Goal: Task Accomplishment & Management: Manage account settings

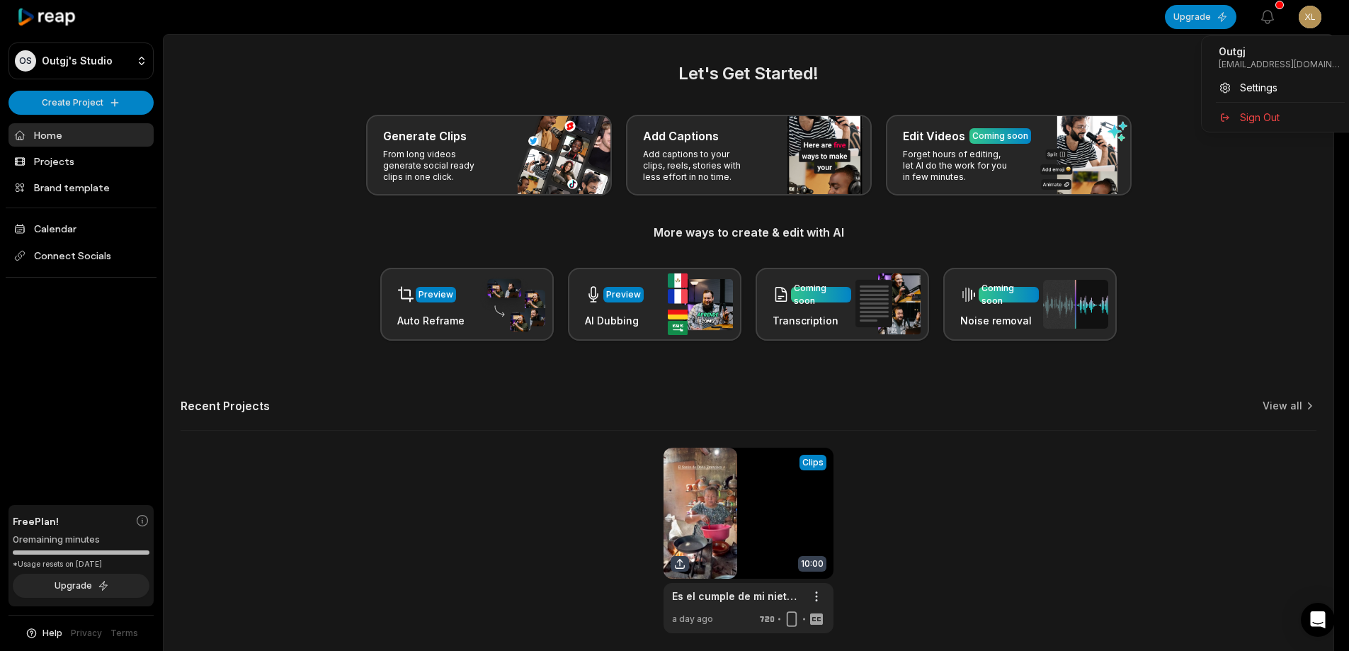
click at [1325, 14] on html "OS Outgj's Studio Create Project Home Projects Brand template Calendar Connect …" at bounding box center [674, 325] width 1349 height 651
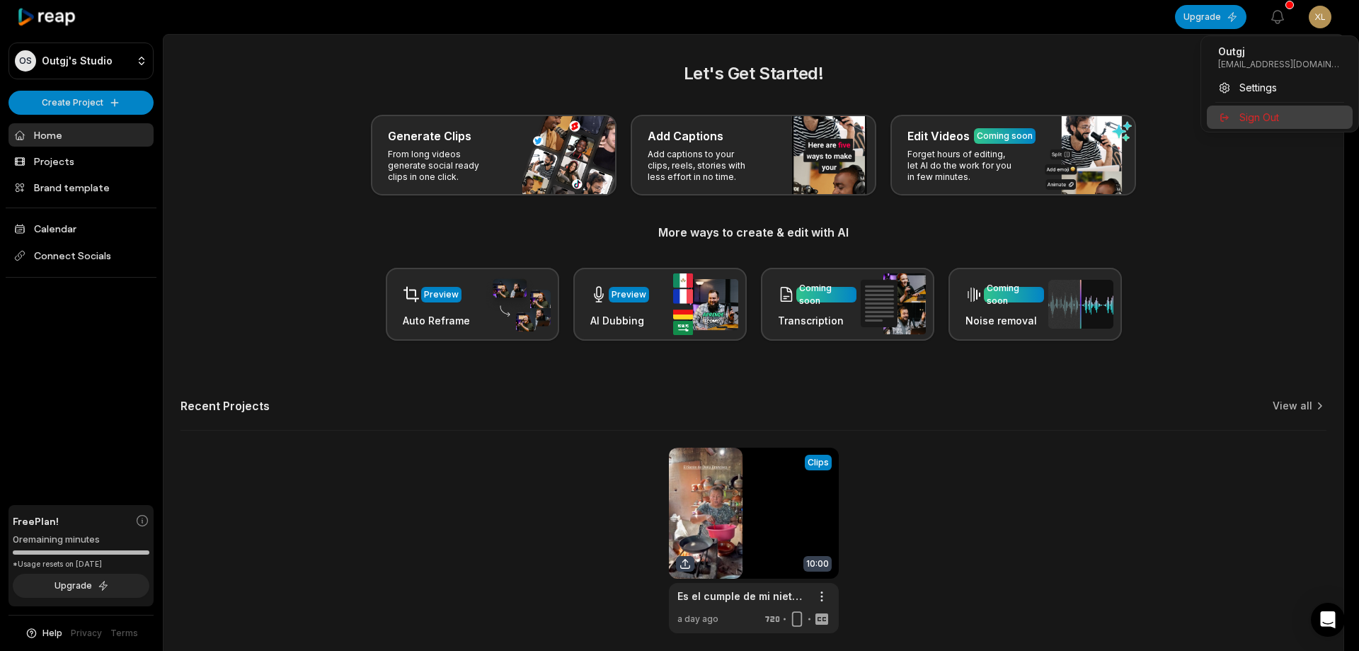
click at [1252, 115] on span "Sign Out" at bounding box center [1260, 117] width 40 height 15
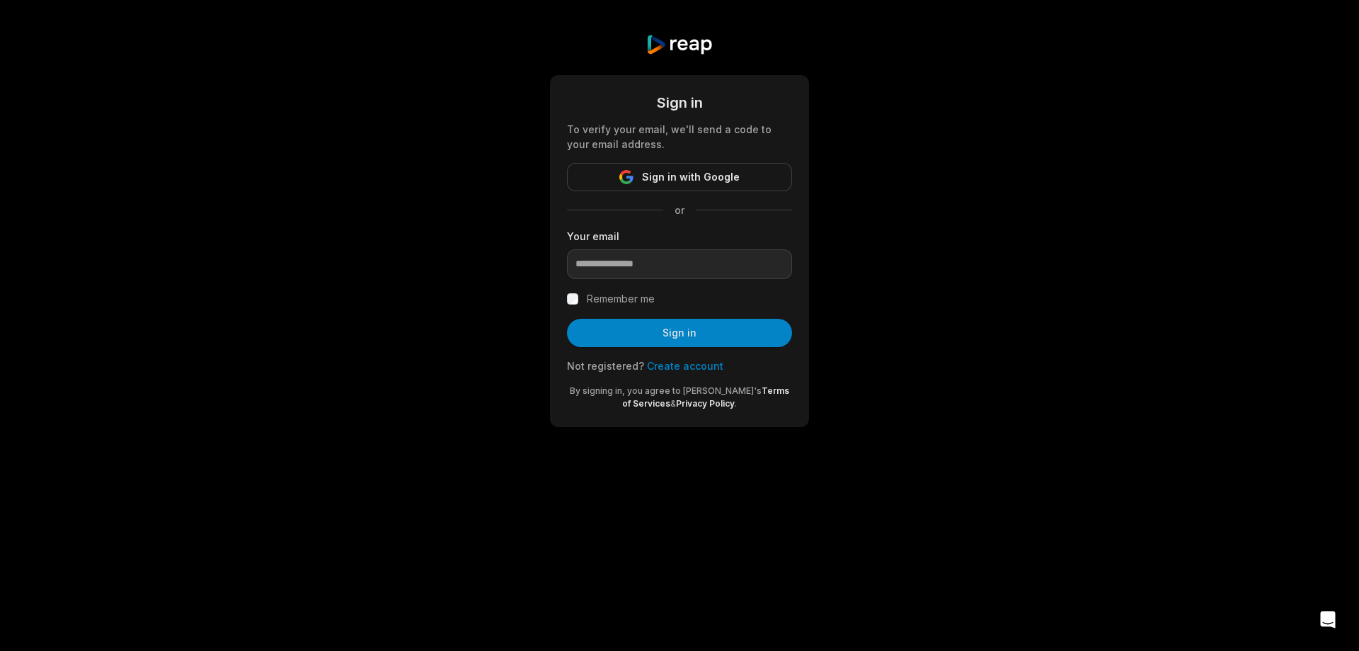
click at [684, 367] on link "Create account" at bounding box center [685, 366] width 76 height 12
